Goal: Obtain resource: Obtain resource

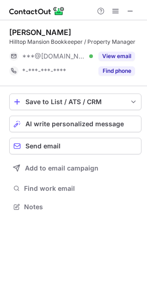
scroll to position [201, 147]
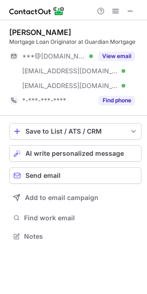
scroll to position [230, 147]
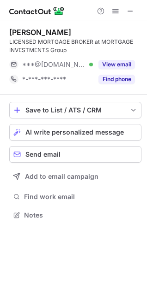
scroll to position [209, 147]
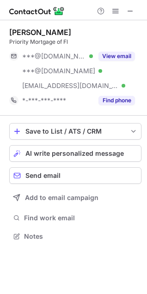
scroll to position [230, 147]
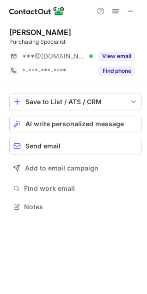
scroll to position [201, 147]
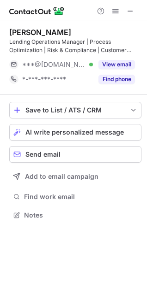
scroll to position [209, 147]
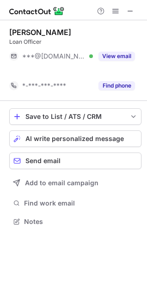
scroll to position [201, 147]
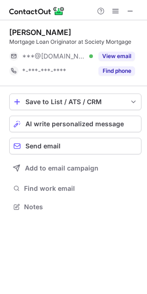
scroll to position [201, 147]
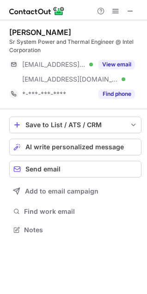
scroll to position [224, 147]
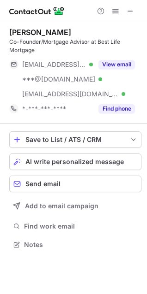
scroll to position [238, 147]
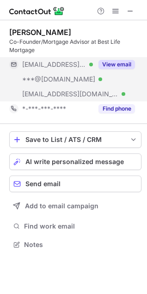
click at [115, 68] on button "View email" at bounding box center [116, 64] width 36 height 9
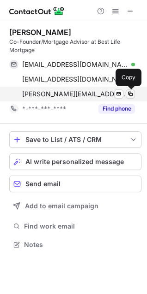
click at [128, 95] on span at bounding box center [129, 93] width 7 height 7
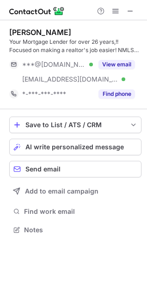
scroll to position [224, 147]
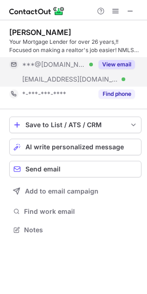
click at [118, 64] on button "View email" at bounding box center [116, 64] width 36 height 9
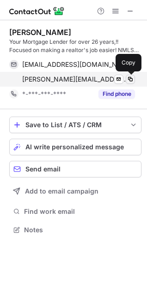
click at [130, 78] on span at bounding box center [129, 79] width 7 height 7
